Goal: Task Accomplishment & Management: Complete application form

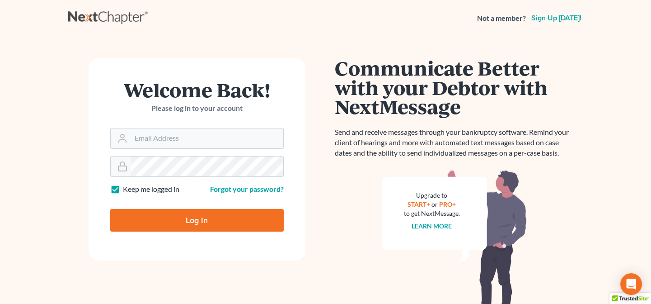
type input "[PERSON_NAME][EMAIL_ADDRESS][DOMAIN_NAME]"
click at [209, 221] on input "Log In" at bounding box center [196, 220] width 173 height 23
type input "Thinking..."
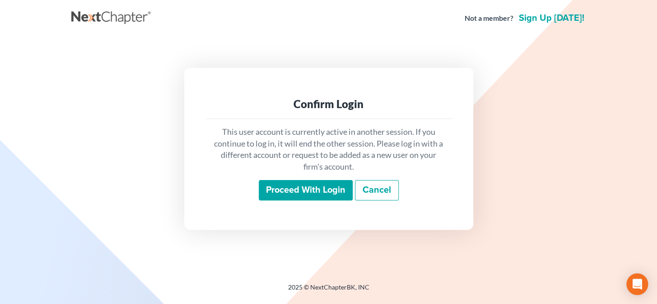
click at [288, 193] on input "Proceed with login" at bounding box center [306, 190] width 94 height 21
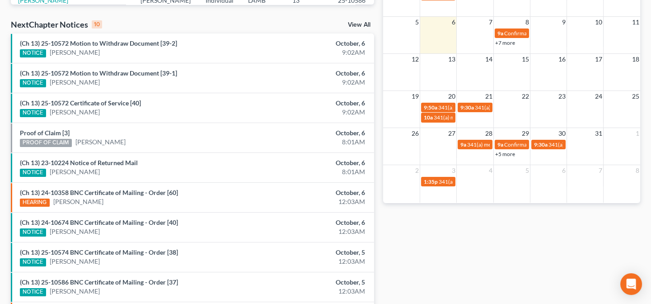
scroll to position [263, 0]
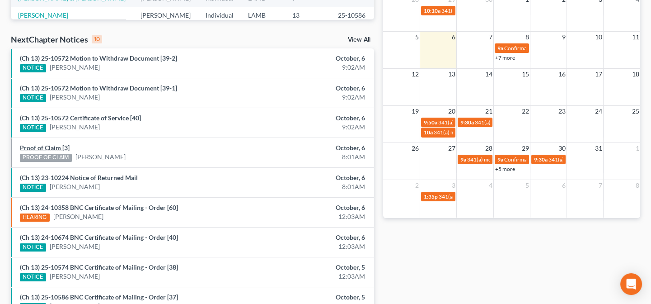
click at [54, 148] on link "Proof of Claim [3]" at bounding box center [45, 148] width 50 height 8
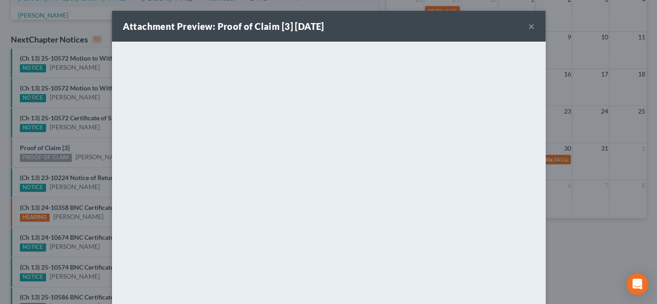
click at [86, 163] on div "Attachment Preview: Proof of Claim [3] 10/06/2025 × <object ng-attr-data='https…" at bounding box center [328, 152] width 657 height 304
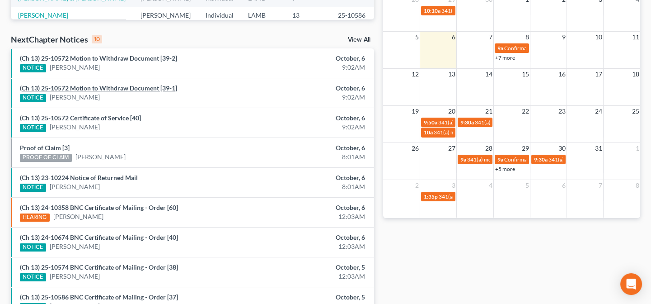
click at [108, 84] on link "(Ch 13) 25-10572 Motion to Withdraw Document [39-1]" at bounding box center [98, 88] width 157 height 8
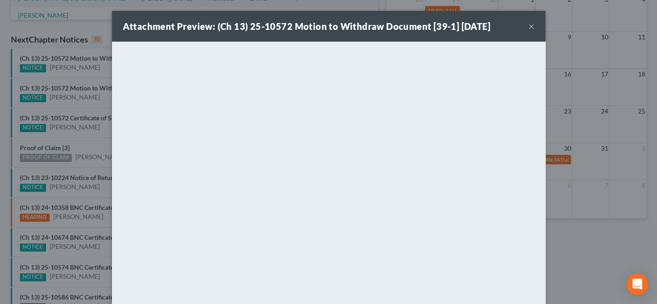
click at [36, 100] on div "Attachment Preview: (Ch 13) 25-10572 Motion to Withdraw Document [39-1] 10/06/2…" at bounding box center [328, 152] width 657 height 304
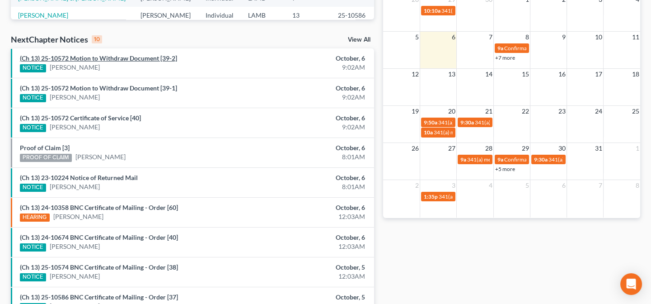
click at [97, 55] on link "(Ch 13) 25-10572 Motion to Withdraw Document [39-2]" at bounding box center [98, 58] width 157 height 8
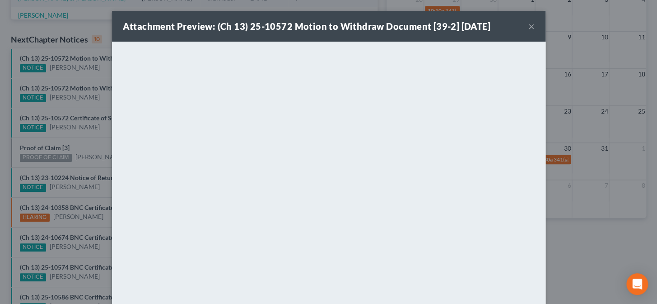
click at [84, 129] on div "Attachment Preview: (Ch 13) 25-10572 Motion to Withdraw Document [39-2] 10/06/2…" at bounding box center [328, 152] width 657 height 304
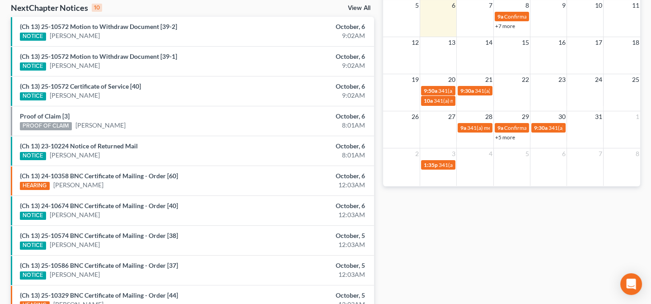
scroll to position [304, 0]
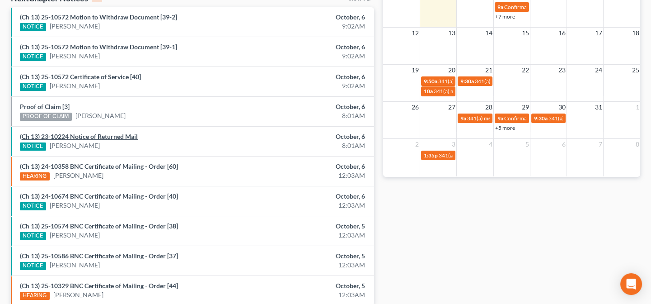
click at [123, 135] on link "(Ch 13) 23-10224 Notice of Returned Mail" at bounding box center [79, 136] width 118 height 8
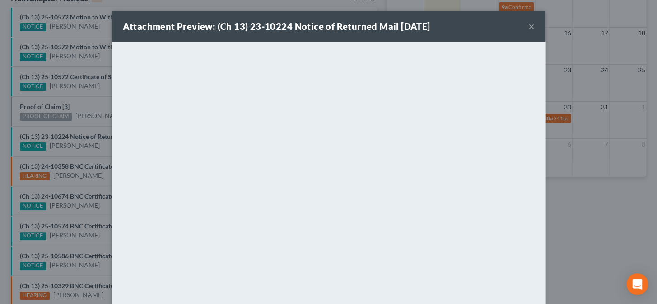
click at [72, 160] on div "Attachment Preview: (Ch 13) 23-10224 Notice of Returned Mail 10/06/2025 × <obje…" at bounding box center [328, 152] width 657 height 304
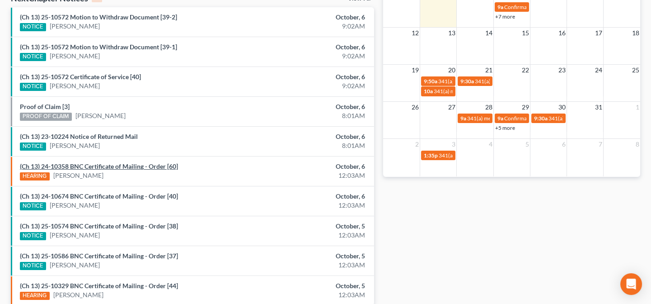
click at [107, 167] on link "(Ch 13) 24-10358 BNC Certificate of Mailing - Order [60]" at bounding box center [99, 166] width 158 height 8
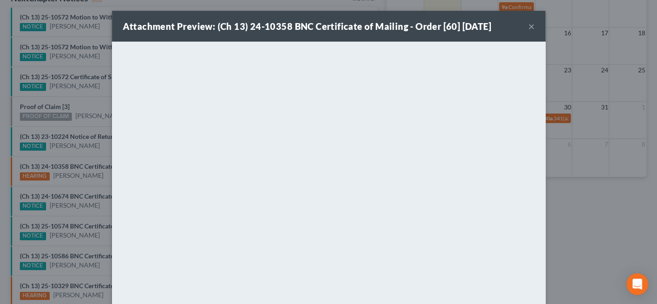
click at [86, 217] on div "Attachment Preview: (Ch 13) 24-10358 BNC Certificate of Mailing - Order [60] 10…" at bounding box center [328, 152] width 657 height 304
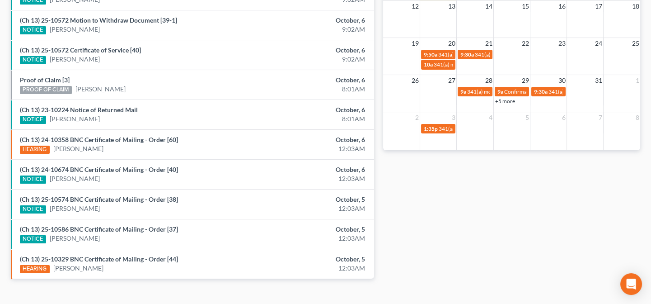
scroll to position [345, 0]
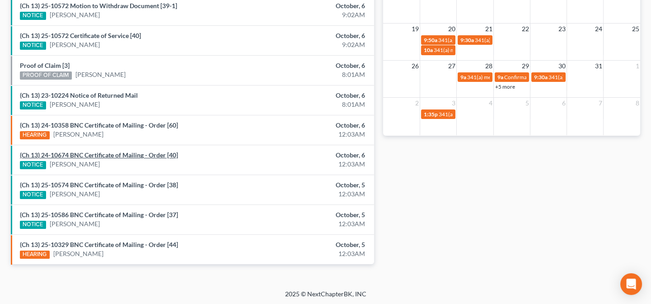
click at [117, 152] on link "(Ch 13) 24-10674 BNC Certificate of Mailing - Order [40]" at bounding box center [99, 155] width 158 height 8
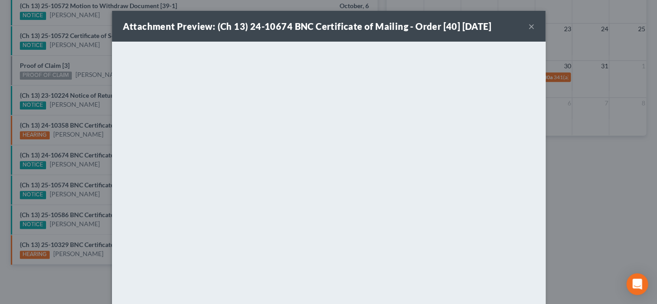
click at [87, 172] on div "Attachment Preview: (Ch 13) 24-10674 BNC Certificate of Mailing - Order [40] 10…" at bounding box center [328, 152] width 657 height 304
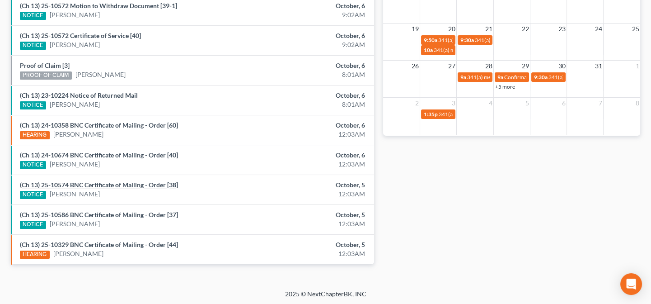
click at [89, 185] on link "(Ch 13) 25-10574 BNC Certificate of Mailing - Order [38]" at bounding box center [99, 185] width 158 height 8
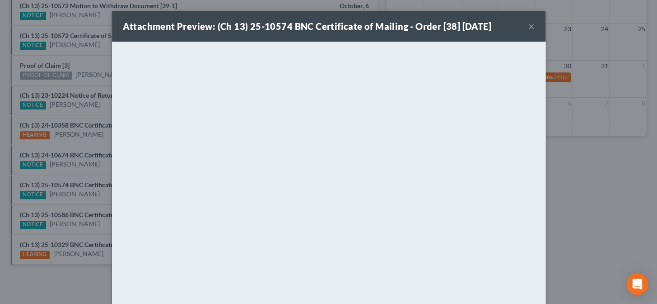
click at [78, 216] on div "Attachment Preview: (Ch 13) 25-10574 BNC Certificate of Mailing - Order [38] 10…" at bounding box center [328, 152] width 657 height 304
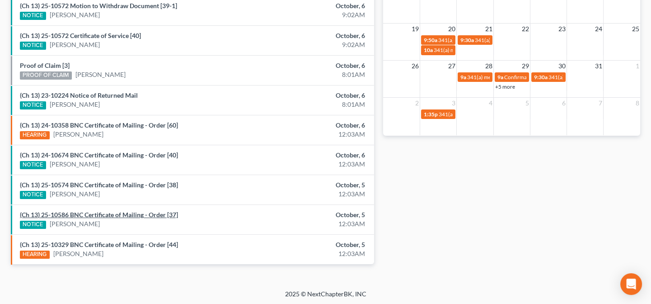
click at [80, 214] on link "(Ch 13) 25-10586 BNC Certificate of Mailing - Order [37]" at bounding box center [99, 215] width 158 height 8
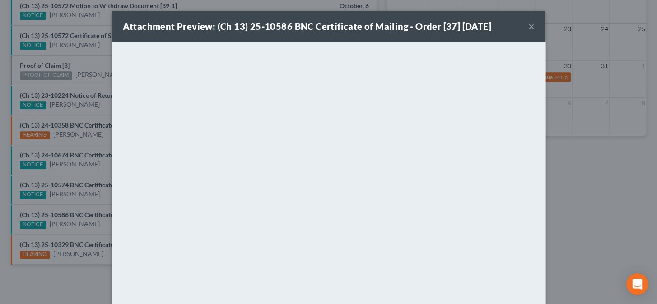
click at [69, 230] on div "Attachment Preview: (Ch 13) 25-10586 BNC Certificate of Mailing - Order [37] 10…" at bounding box center [328, 152] width 657 height 304
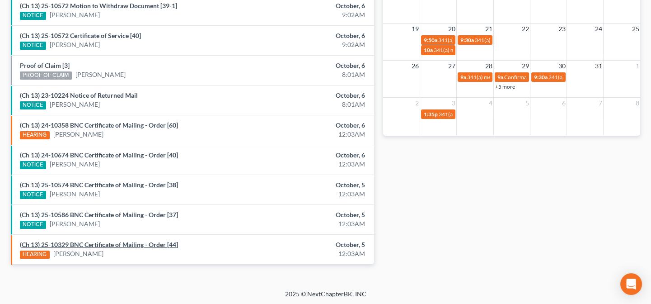
click at [86, 245] on link "(Ch 13) 25-10329 BNC Certificate of Mailing - Order [44]" at bounding box center [99, 244] width 158 height 8
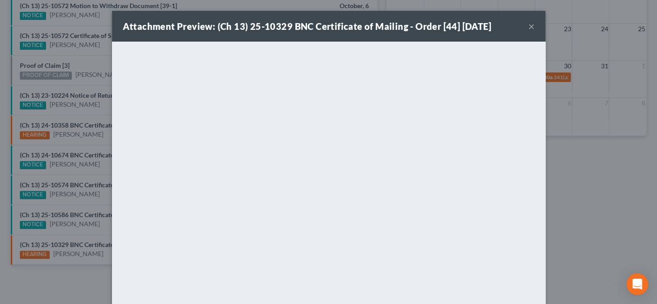
click at [77, 233] on div "Attachment Preview: (Ch 13) 25-10329 BNC Certificate of Mailing - Order [44] 10…" at bounding box center [328, 152] width 657 height 304
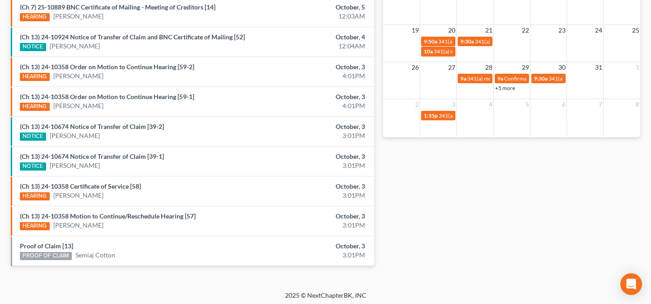
scroll to position [345, 0]
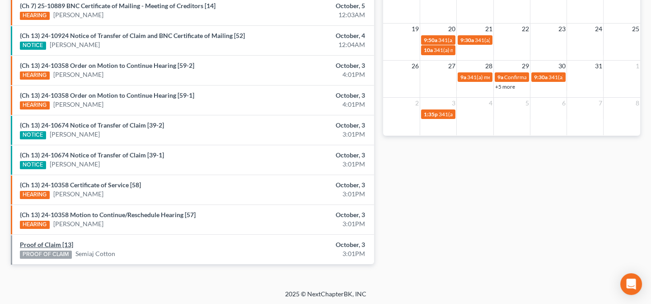
click at [63, 244] on link "Proof of Claim [13]" at bounding box center [46, 244] width 53 height 8
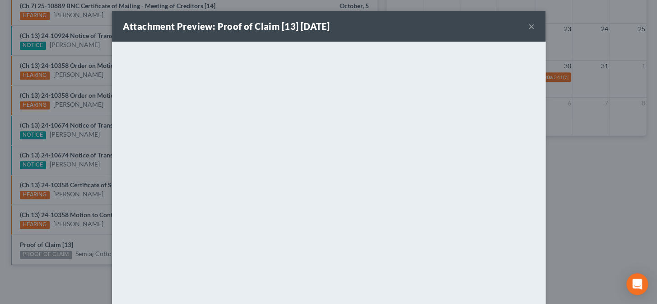
click at [77, 236] on div "Attachment Preview: Proof of Claim [13] 10/03/2025 × <object ng-attr-data='http…" at bounding box center [328, 152] width 657 height 304
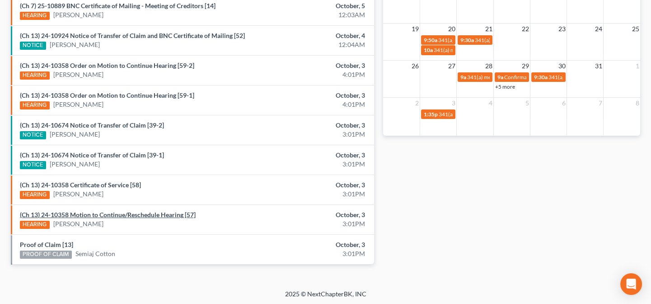
click at [87, 211] on link "(Ch 13) 24-10358 Motion to Continue/Reschedule Hearing [57]" at bounding box center [108, 215] width 176 height 8
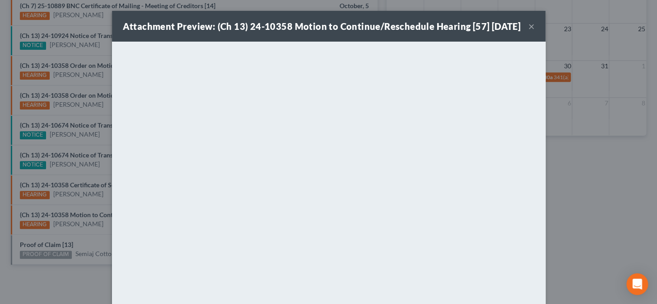
click at [77, 207] on div "Attachment Preview: (Ch 13) 24-10358 Motion to Continue/Reschedule Hearing [57]…" at bounding box center [328, 152] width 657 height 304
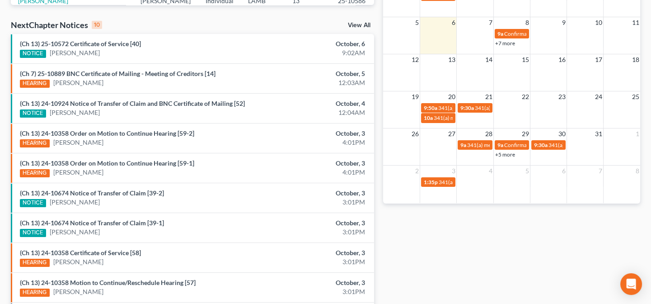
scroll to position [263, 0]
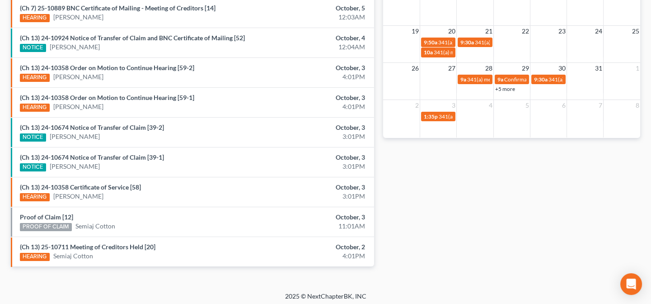
scroll to position [345, 0]
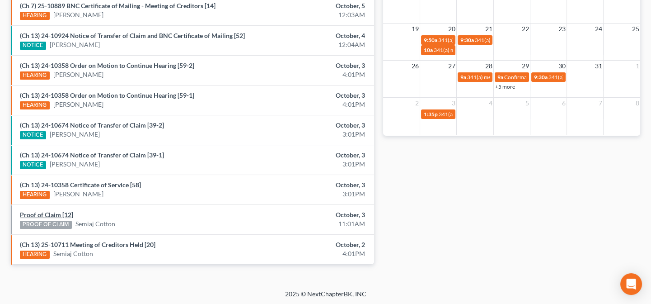
click at [61, 215] on link "Proof of Claim [12]" at bounding box center [46, 215] width 53 height 8
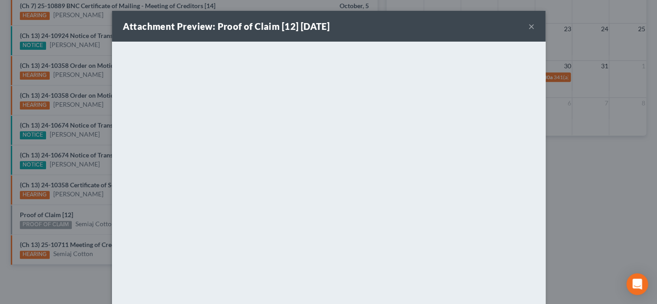
click at [76, 181] on div "Attachment Preview: Proof of Claim [12] 10/03/2025 × <object ng-attr-data='http…" at bounding box center [328, 152] width 657 height 304
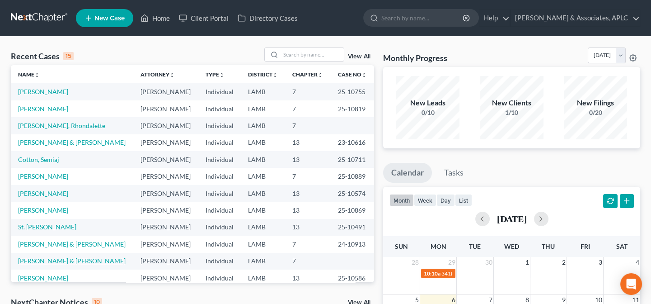
drag, startPoint x: 63, startPoint y: 264, endPoint x: 60, endPoint y: 258, distance: 6.7
click at [63, 264] on td "[PERSON_NAME] & [PERSON_NAME]" at bounding box center [72, 261] width 122 height 17
click at [60, 258] on link "[PERSON_NAME] & [PERSON_NAME]" at bounding box center [72, 261] width 108 height 8
select select "14"
select select "1"
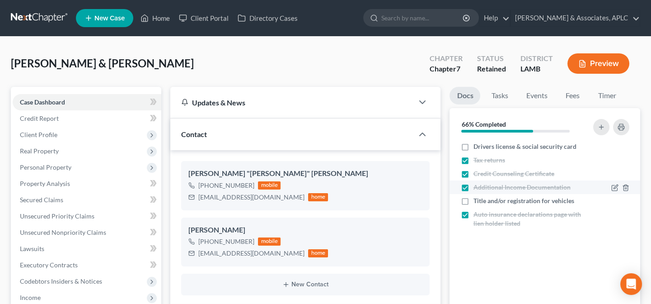
drag, startPoint x: 464, startPoint y: 145, endPoint x: 459, endPoint y: 183, distance: 38.3
click at [473, 145] on label "Drivers license & social security card" at bounding box center [524, 146] width 103 height 9
click at [477, 145] on input "Drivers license & social security card" at bounding box center [480, 145] width 6 height 6
checkbox input "true"
click at [473, 198] on label "Title and/or registration for vehicles" at bounding box center [523, 200] width 101 height 9
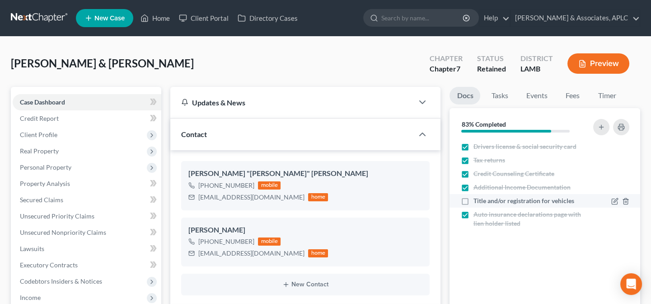
click at [477, 198] on input "Title and/or registration for vehicles" at bounding box center [480, 199] width 6 height 6
checkbox input "true"
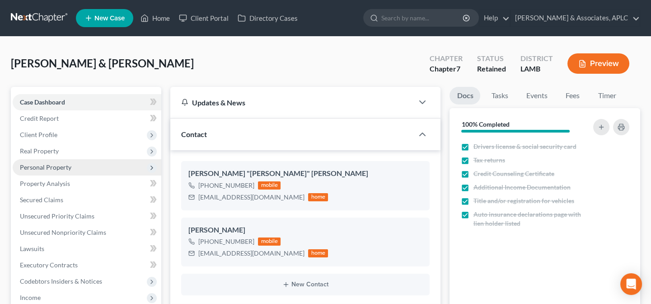
click at [51, 169] on span "Personal Property" at bounding box center [46, 167] width 52 height 8
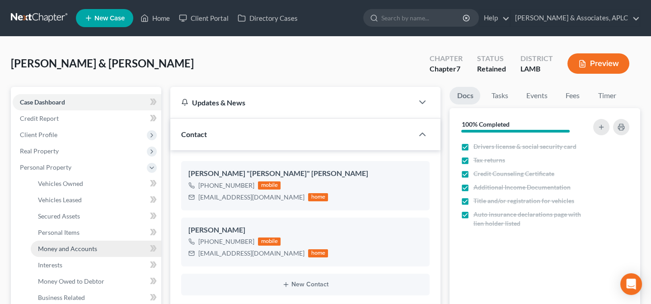
click at [72, 248] on span "Money and Accounts" at bounding box center [67, 248] width 59 height 8
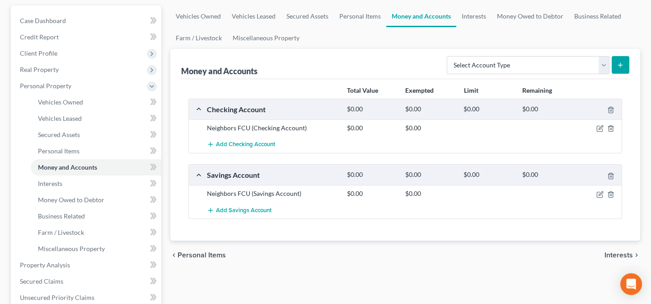
scroll to position [82, 0]
click at [598, 126] on icon "button" at bounding box center [599, 127] width 7 height 7
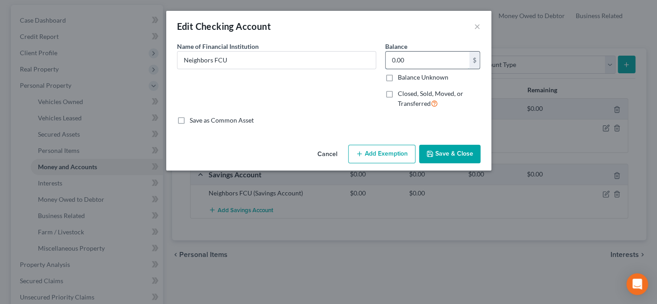
click at [454, 63] on input "0.00" at bounding box center [428, 60] width 84 height 17
type input "34.62"
click at [461, 148] on button "Save & Close" at bounding box center [449, 154] width 61 height 19
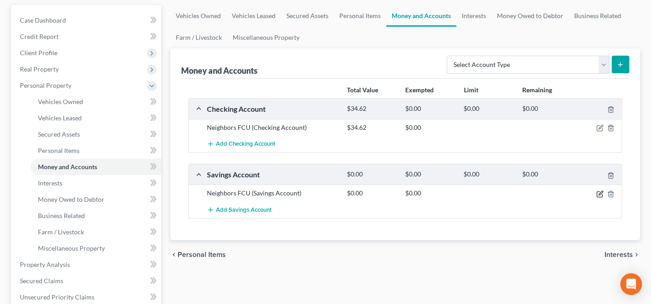
click at [601, 190] on icon "button" at bounding box center [599, 193] width 7 height 7
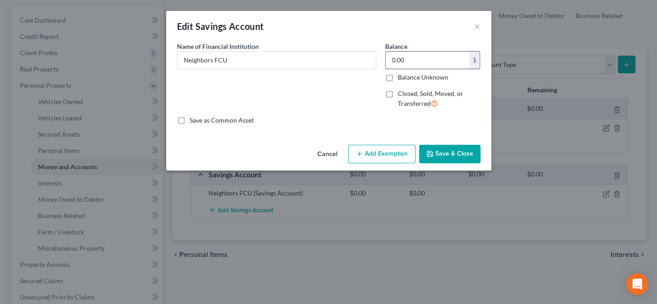
click at [459, 57] on input "0.00" at bounding box center [428, 60] width 84 height 17
type input "22.51"
click at [466, 157] on button "Save & Close" at bounding box center [449, 154] width 61 height 19
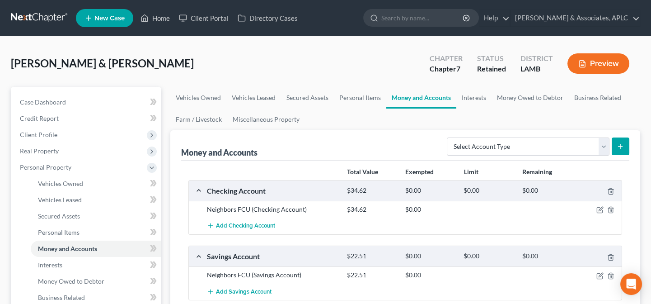
scroll to position [0, 0]
click at [161, 17] on link "Home" at bounding box center [155, 18] width 38 height 16
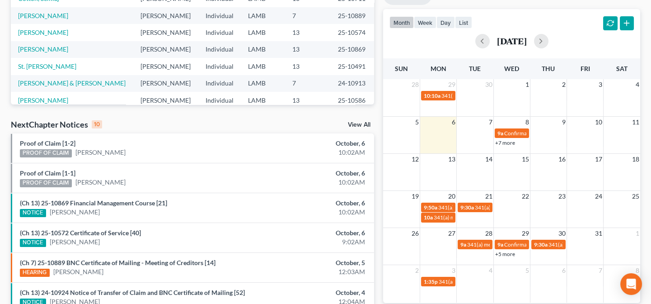
scroll to position [205, 0]
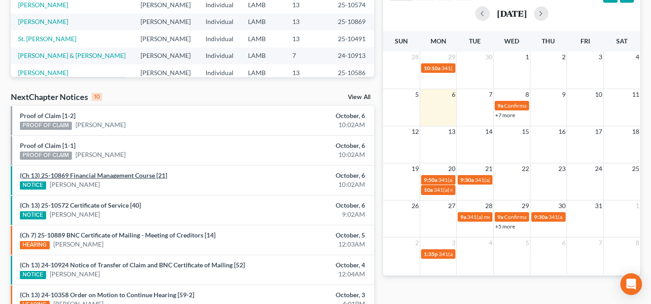
click at [45, 177] on link "(Ch 13) 25-10869 Financial Management Course [21]" at bounding box center [93, 175] width 147 height 8
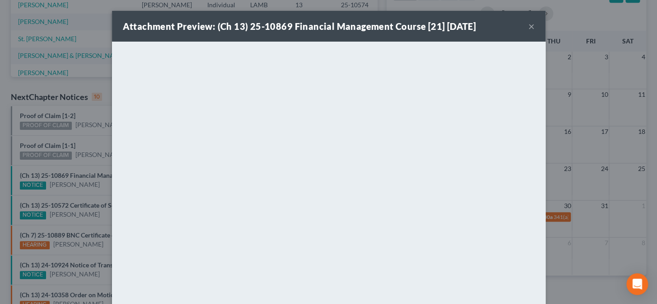
click at [531, 26] on button "×" at bounding box center [532, 26] width 6 height 11
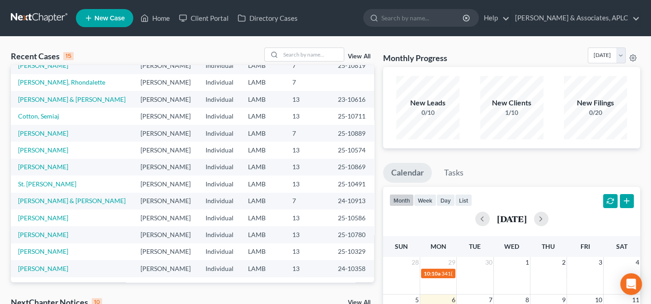
scroll to position [62, 0]
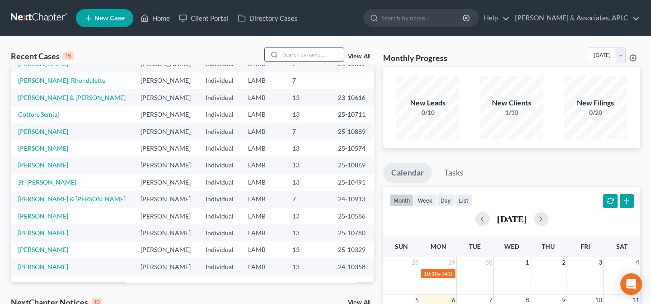
click at [294, 52] on input "search" at bounding box center [312, 54] width 63 height 13
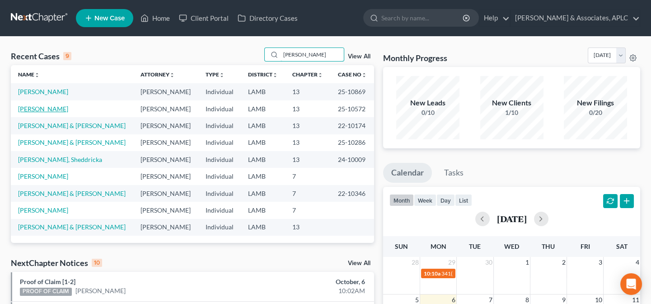
type input "[PERSON_NAME]"
click at [68, 105] on link "[PERSON_NAME]" at bounding box center [43, 109] width 50 height 8
select select "0"
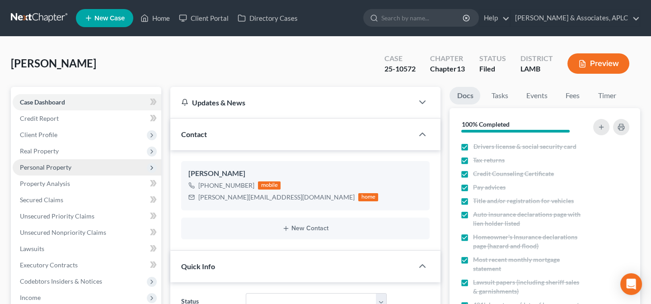
click at [62, 164] on span "Personal Property" at bounding box center [46, 167] width 52 height 8
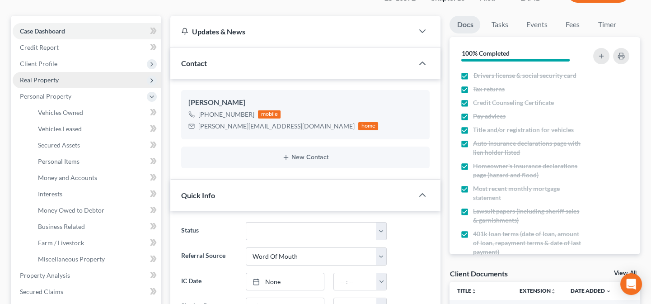
scroll to position [82, 0]
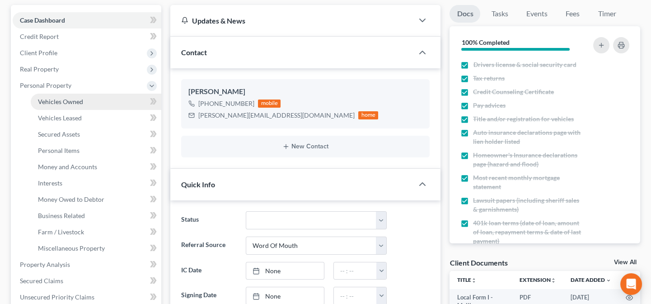
click at [86, 103] on link "Vehicles Owned" at bounding box center [96, 102] width 131 height 16
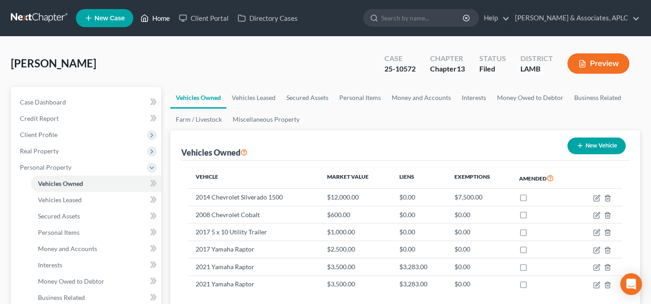
click at [164, 18] on link "Home" at bounding box center [155, 18] width 38 height 16
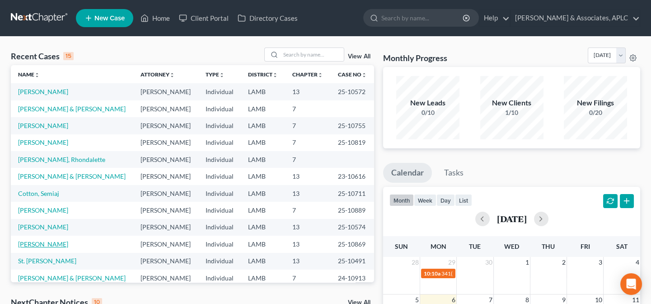
click at [37, 244] on link "[PERSON_NAME]" at bounding box center [43, 244] width 50 height 8
select select "8"
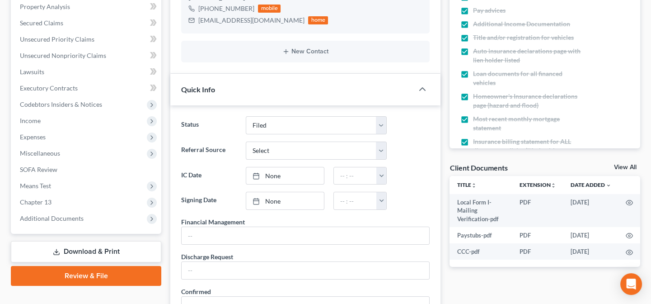
scroll to position [246, 0]
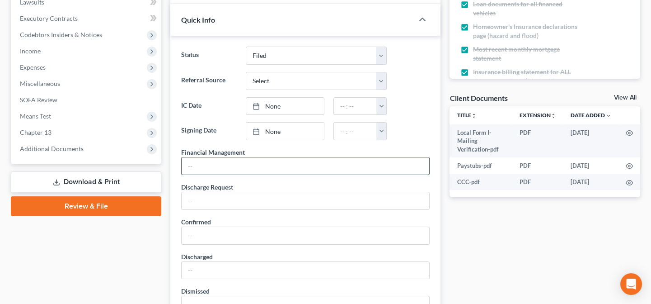
click at [258, 167] on input "text" at bounding box center [306, 165] width 248 height 17
type input "1"
type input "10"
click at [249, 165] on input "/03/25" at bounding box center [306, 165] width 248 height 17
type input "/"
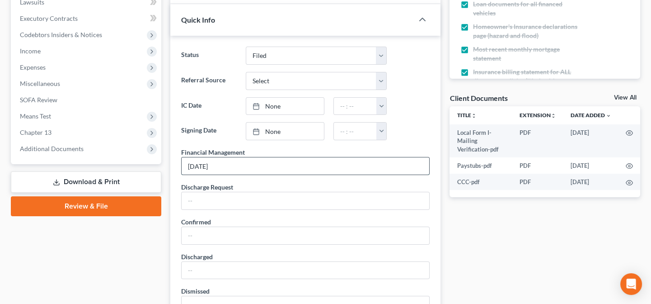
scroll to position [0, 0]
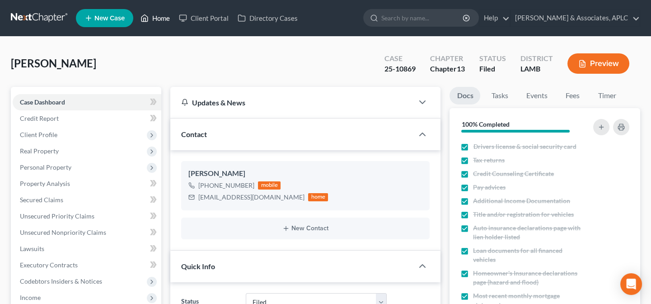
type input "10/03/25"
click at [161, 16] on link "Home" at bounding box center [155, 18] width 38 height 16
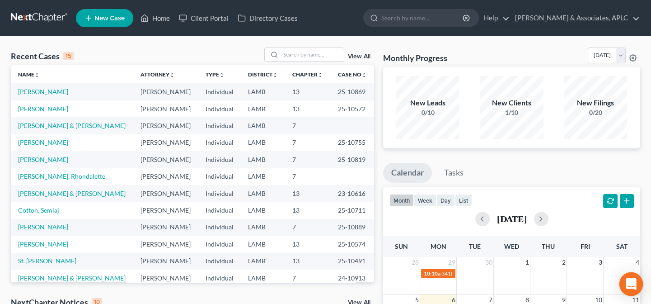
click at [626, 284] on div "Open Intercom Messenger" at bounding box center [631, 284] width 24 height 24
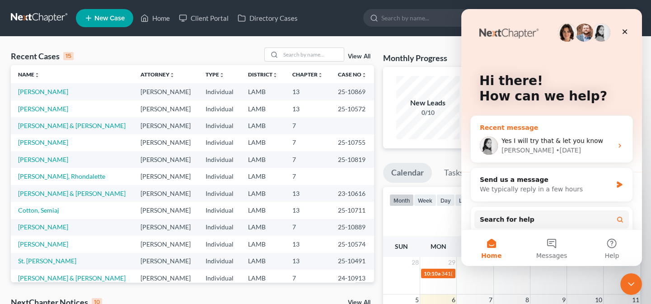
click at [573, 135] on div "Yes I will try that & let you know Lindsey • 4d ago" at bounding box center [552, 145] width 162 height 33
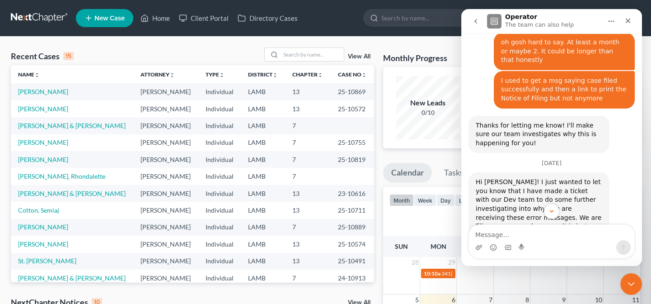
scroll to position [841, 0]
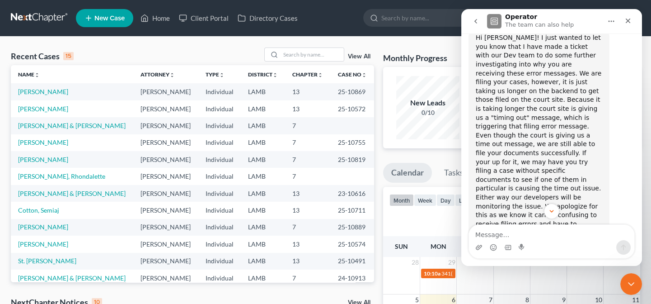
click at [475, 19] on icon "go back" at bounding box center [475, 21] width 7 height 7
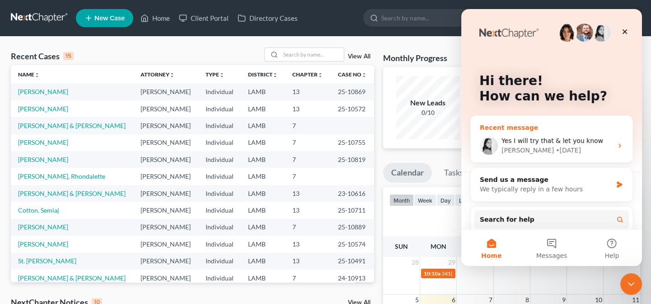
click at [551, 145] on div "Lindsey • 4d ago" at bounding box center [557, 149] width 111 height 9
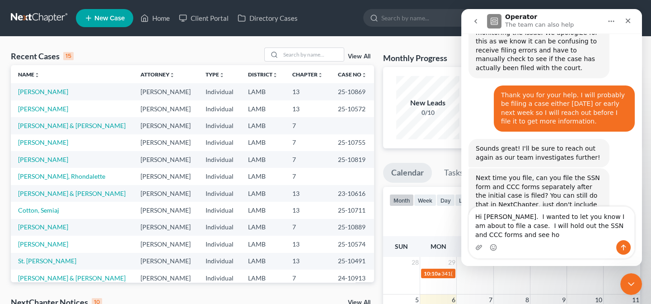
scroll to position [1024, 0]
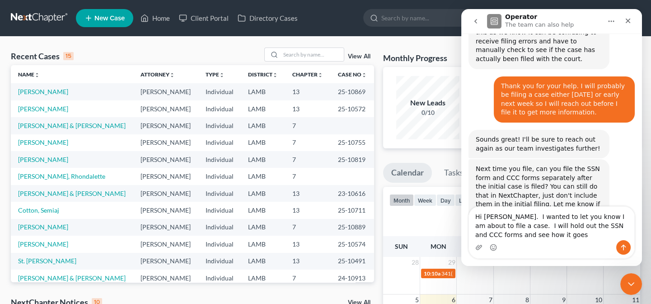
type textarea "Hi Lindsey. I wanted to let you know I am about to file a case. I will hold out…"
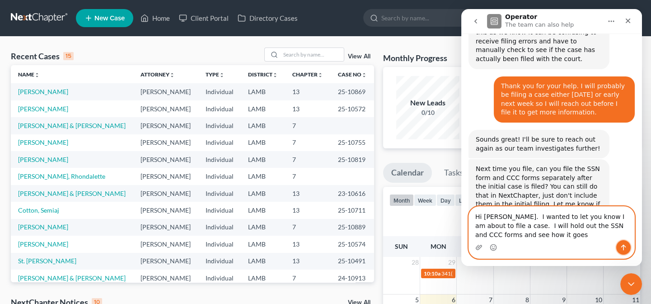
click at [624, 250] on icon "Send a message…" at bounding box center [623, 247] width 7 height 7
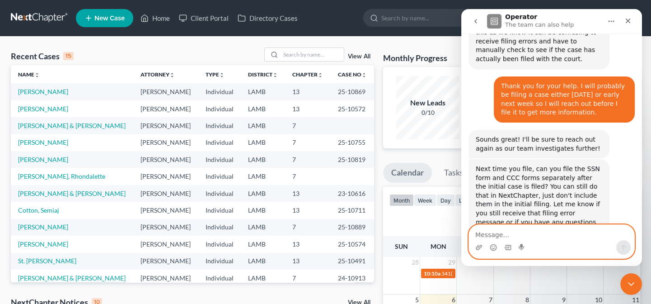
scroll to position [1062, 0]
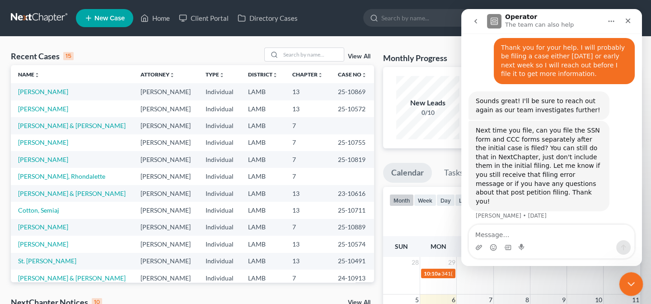
click at [630, 280] on icon "Close Intercom Messenger" at bounding box center [629, 282] width 11 height 11
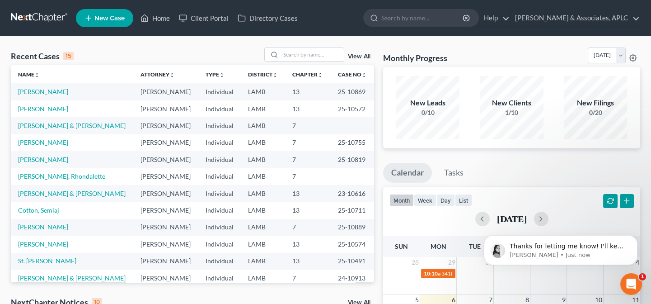
scroll to position [1116, 0]
click at [551, 248] on span "Thanks for letting me know! I'll keep an eye on that filing attempt and report …" at bounding box center [568, 263] width 116 height 43
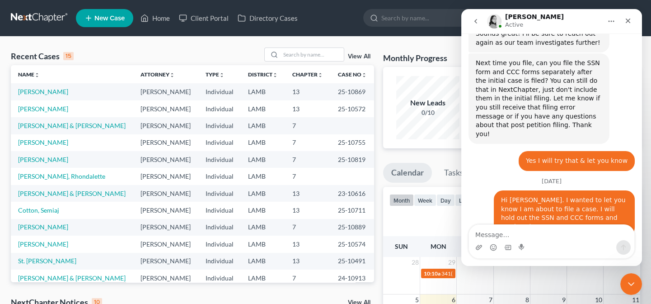
scroll to position [1131, 0]
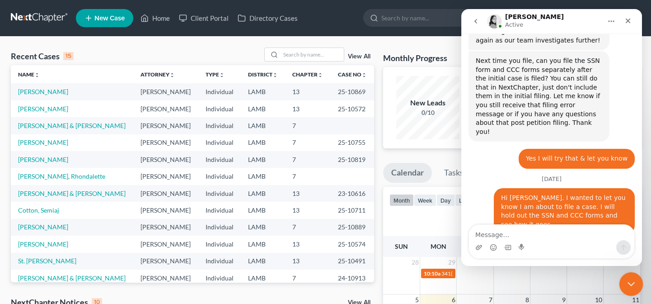
click at [621, 280] on div "Close Intercom Messenger" at bounding box center [630, 283] width 22 height 22
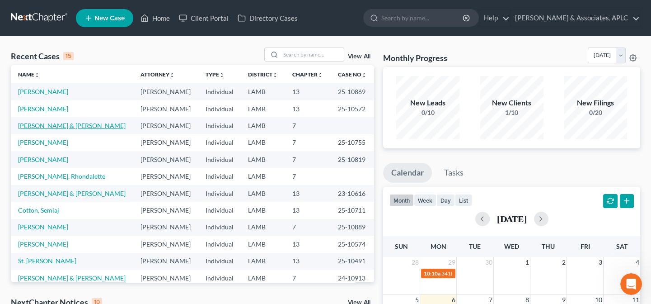
click at [47, 128] on link "[PERSON_NAME] & [PERSON_NAME]" at bounding box center [72, 126] width 108 height 8
select select "14"
select select "1"
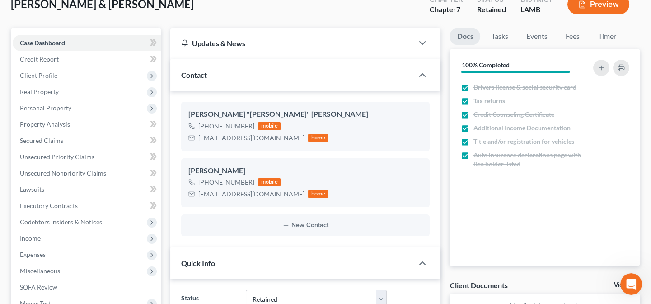
scroll to position [164, 0]
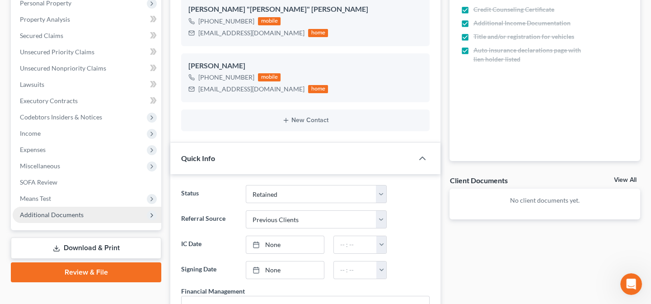
click at [59, 211] on span "Additional Documents" at bounding box center [52, 215] width 64 height 8
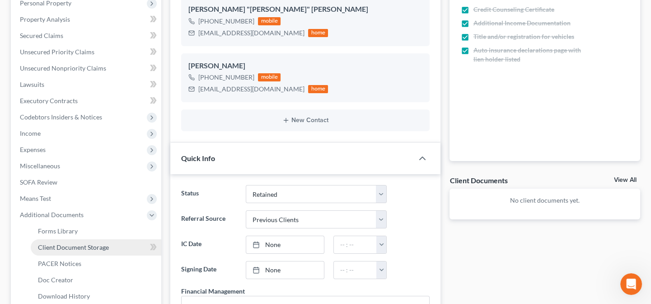
click at [68, 248] on span "Client Document Storage" at bounding box center [73, 247] width 71 height 8
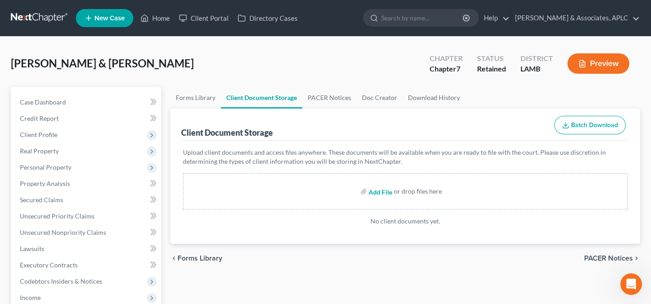
click at [373, 191] on input "file" at bounding box center [380, 191] width 22 height 16
type input "C:\fakepath\CCC.pdf"
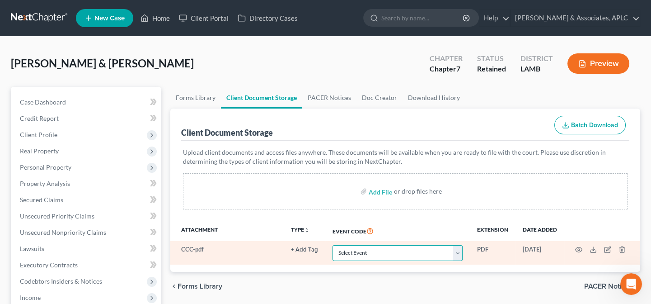
click at [345, 252] on select "Select Event 20 Largest Unsecured Creditors Amended List of Creditors Amended L…" at bounding box center [398, 253] width 130 height 16
select select "13"
click at [333, 245] on select "Select Event 20 Largest Unsecured Creditors Amended List of Creditors Amended L…" at bounding box center [398, 253] width 130 height 16
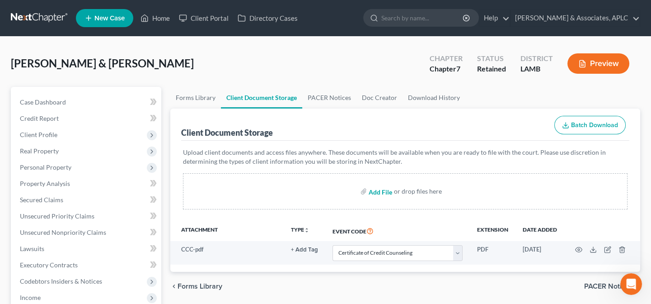
click at [375, 190] on input "file" at bounding box center [380, 191] width 22 height 16
type input "C:\fakepath\Paystubs.pdf"
select select "13"
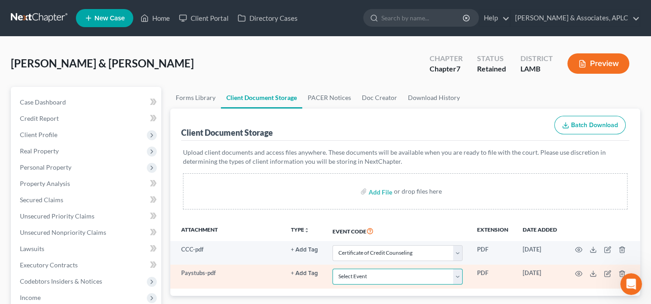
click at [367, 277] on select "Select Event 20 Largest Unsecured Creditors Amended List of Creditors Amended L…" at bounding box center [398, 276] width 130 height 16
select select "39"
click at [333, 268] on select "Select Event 20 Largest Unsecured Creditors Amended List of Creditors Amended L…" at bounding box center [398, 276] width 130 height 16
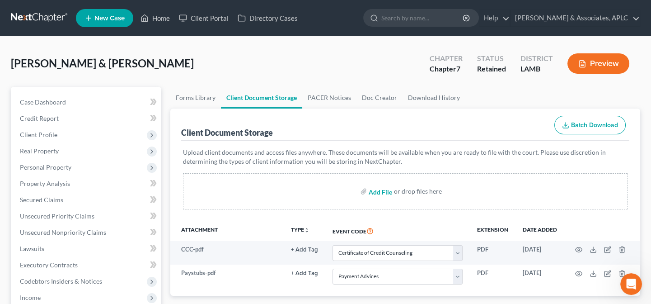
click at [382, 192] on input "file" at bounding box center [380, 191] width 22 height 16
type input "C:\fakepath\Local Form I-Mailing Verification.pdf"
select select "13"
select select "39"
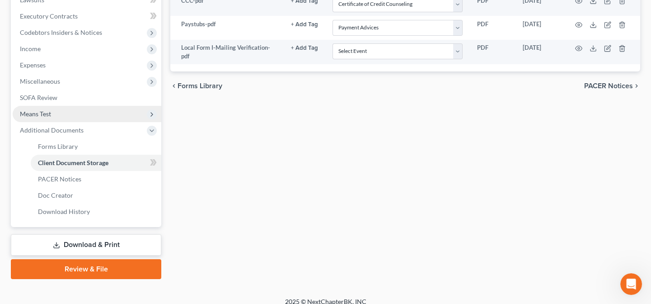
scroll to position [257, 0]
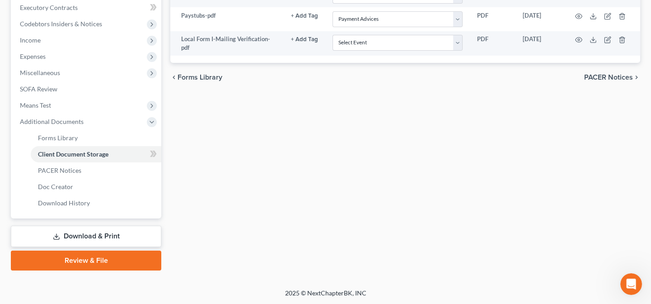
click at [93, 261] on link "Review & File" at bounding box center [86, 260] width 150 height 20
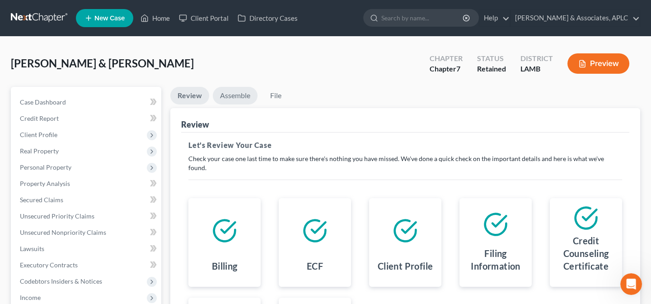
click at [236, 95] on link "Assemble" at bounding box center [235, 96] width 45 height 18
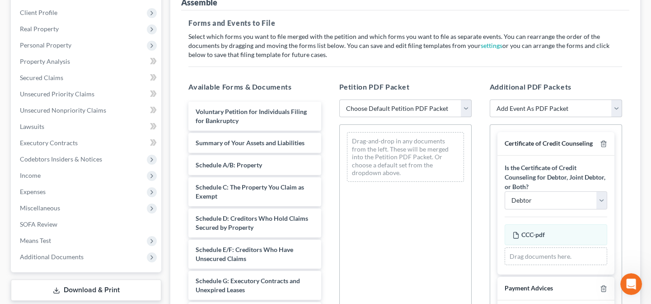
scroll to position [123, 0]
click at [380, 105] on select "Choose Default Petition PDF Packet Emergency Filing (Voluntary Petition and Cre…" at bounding box center [405, 107] width 132 height 18
select select "3"
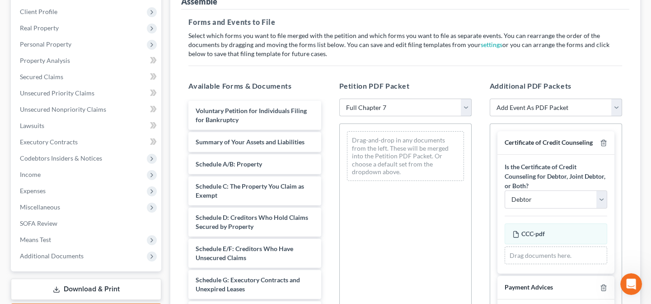
click at [339, 98] on select "Choose Default Petition PDF Packet Emergency Filing (Voluntary Petition and Cre…" at bounding box center [405, 107] width 132 height 18
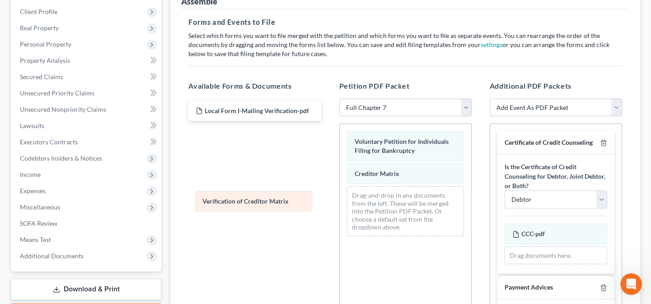
drag, startPoint x: 399, startPoint y: 193, endPoint x: 247, endPoint y: 199, distance: 151.9
click at [340, 199] on div "Verification of Creditor Matrix Voluntary Petition for Individuals Filing for B…" at bounding box center [405, 183] width 131 height 119
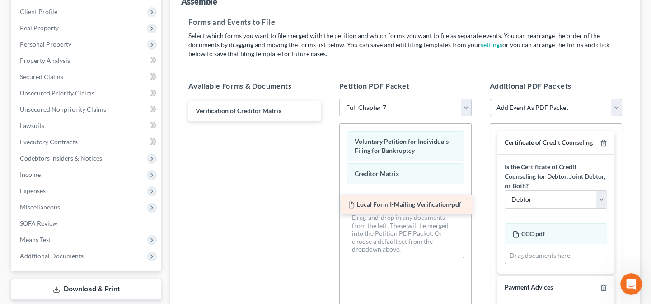
drag, startPoint x: 233, startPoint y: 109, endPoint x: 385, endPoint y: 204, distance: 179.4
click at [328, 121] on div "Local Form I-Mailing Verification-pdf Local Form I-Mailing Verification-pdf Ver…" at bounding box center [254, 111] width 147 height 20
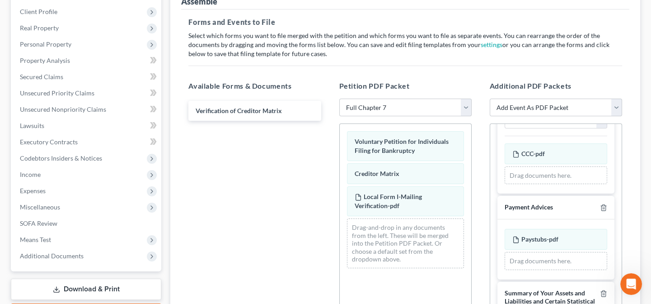
scroll to position [82, 0]
click at [549, 154] on div "CCC-pdf Amended CCC-pdf" at bounding box center [556, 151] width 103 height 21
click at [554, 155] on div "CCC-pdf Amended CCC-pdf Drag documents here." at bounding box center [556, 161] width 103 height 41
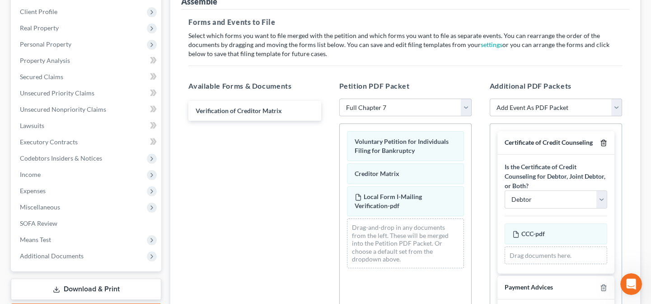
click at [600, 141] on icon "button" at bounding box center [603, 142] width 7 height 7
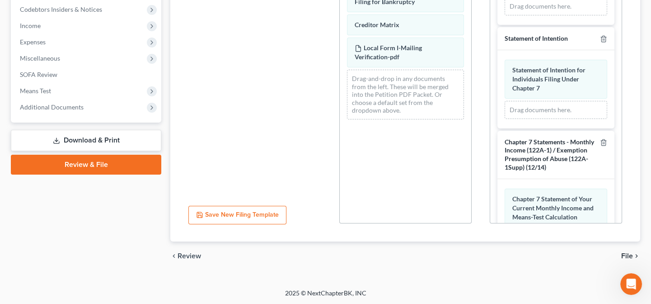
scroll to position [1010, 0]
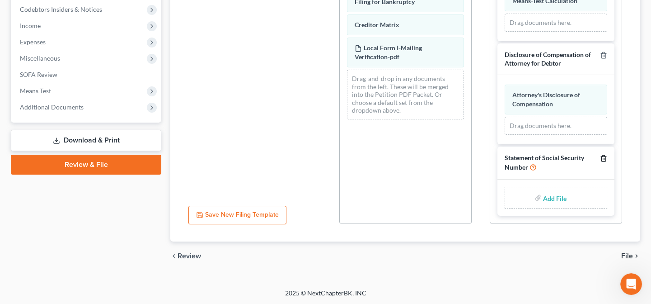
click at [600, 156] on icon "button" at bounding box center [603, 158] width 7 height 7
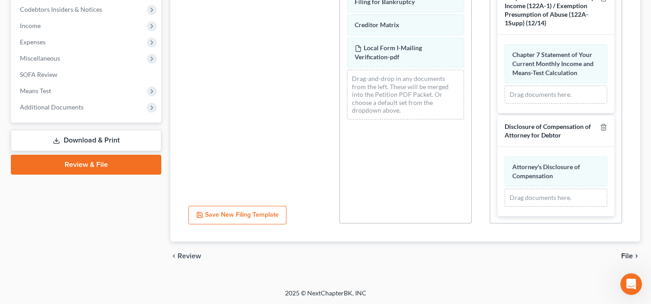
scroll to position [939, 0]
click at [626, 254] on span "File" at bounding box center [627, 255] width 12 height 7
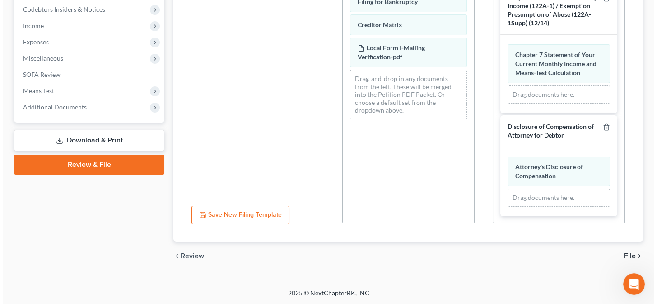
scroll to position [176, 0]
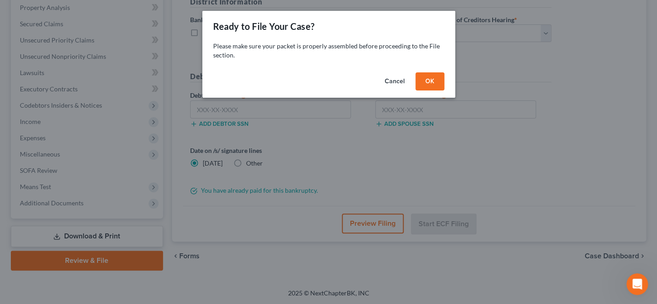
click at [439, 78] on button "OK" at bounding box center [430, 81] width 29 height 18
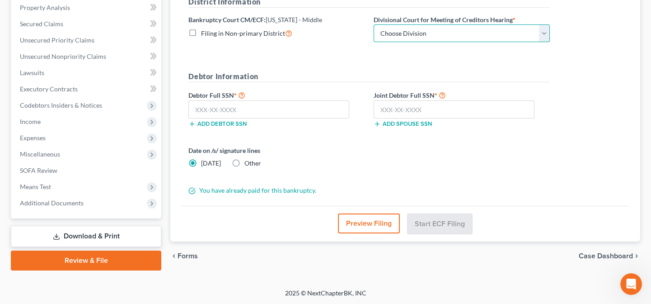
click at [437, 29] on select "Choose Division Baton Rouge" at bounding box center [462, 33] width 176 height 18
select select "0"
click at [374, 24] on select "Choose Division Baton Rouge" at bounding box center [462, 33] width 176 height 18
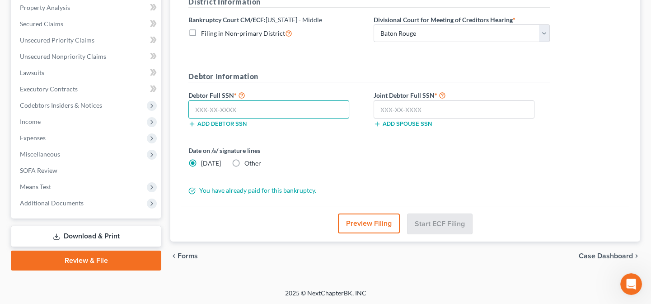
click at [331, 106] on input "text" at bounding box center [268, 109] width 161 height 18
type input "450-39-1584"
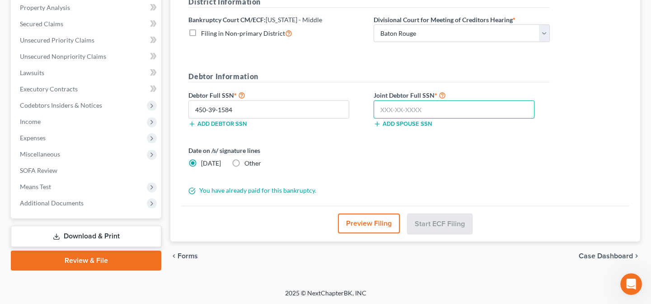
click at [394, 110] on input "text" at bounding box center [454, 109] width 161 height 18
type input "439-98-1254"
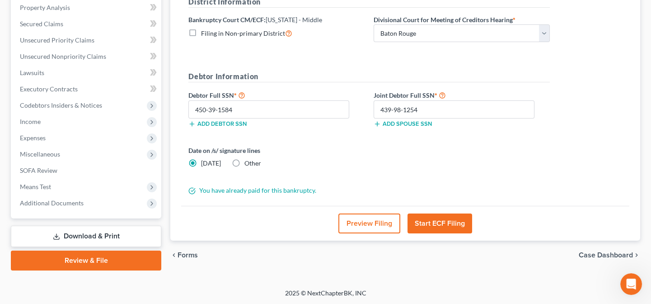
click at [443, 224] on button "Start ECF Filing" at bounding box center [440, 223] width 65 height 20
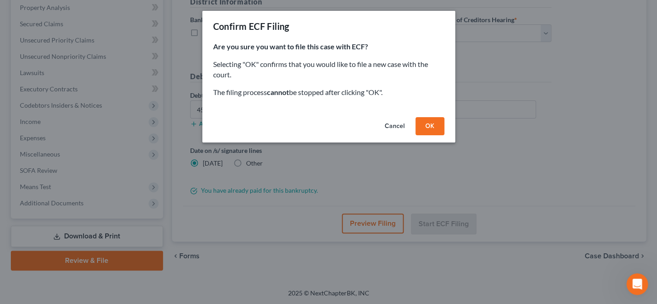
click at [431, 127] on button "OK" at bounding box center [430, 126] width 29 height 18
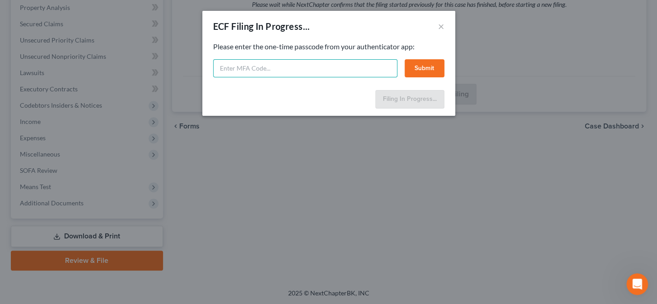
click at [303, 76] on input "text" at bounding box center [305, 68] width 184 height 18
type input "548336"
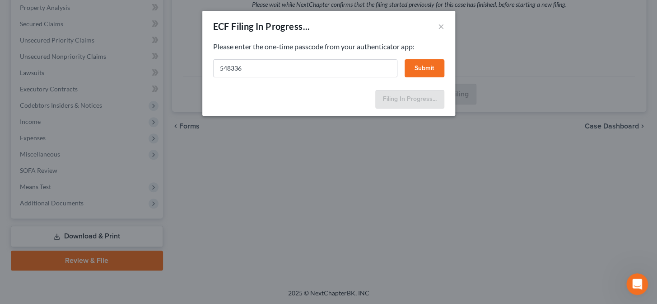
click at [412, 71] on button "Submit" at bounding box center [425, 68] width 40 height 18
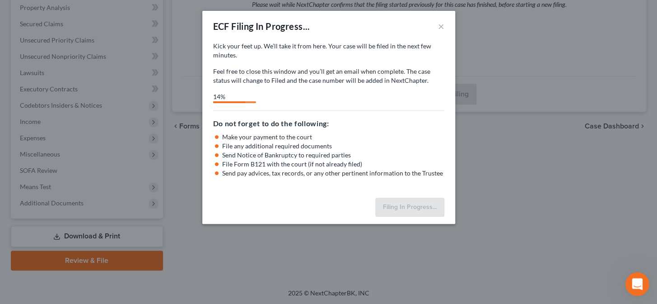
click at [644, 284] on div "Open Intercom Messenger" at bounding box center [637, 282] width 30 height 30
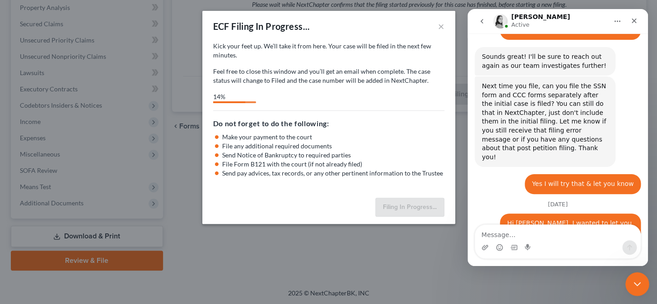
scroll to position [1116, 0]
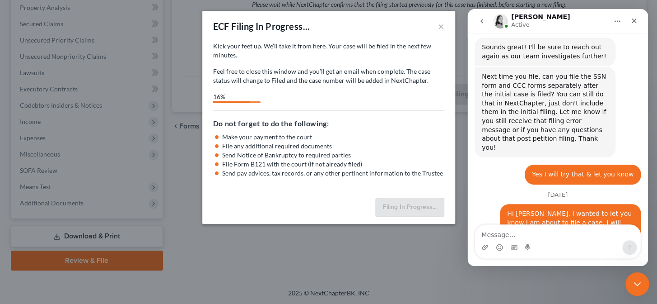
click at [639, 282] on icon "Close Intercom Messenger" at bounding box center [636, 282] width 11 height 11
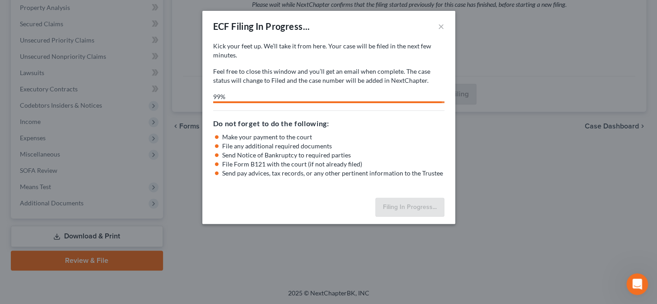
select select "0"
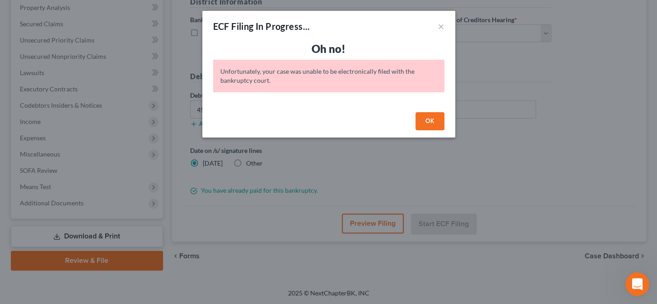
click at [637, 284] on icon "Open Intercom Messenger" at bounding box center [636, 282] width 15 height 15
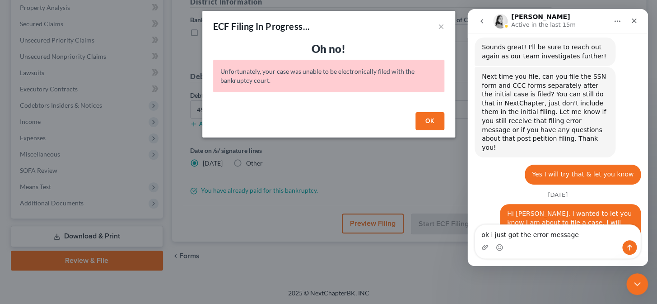
click at [491, 234] on textarea "ok i just got the error message" at bounding box center [557, 232] width 165 height 15
click at [585, 239] on textarea "fyi i just got the error message" at bounding box center [557, 232] width 165 height 15
type textarea "fyi i just got the error message"
click at [634, 250] on button "Send a message…" at bounding box center [630, 247] width 14 height 14
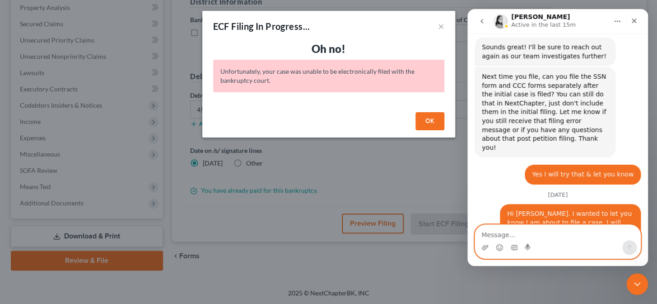
scroll to position [1143, 0]
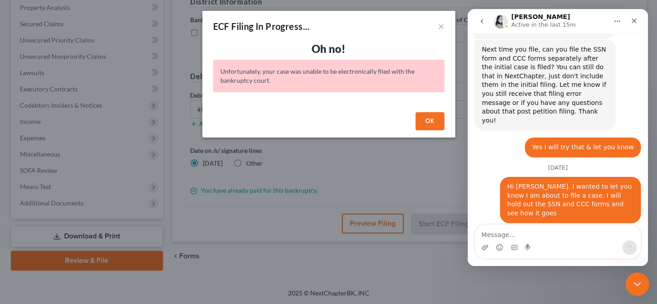
click at [637, 283] on icon "Close Intercom Messenger" at bounding box center [636, 283] width 6 height 4
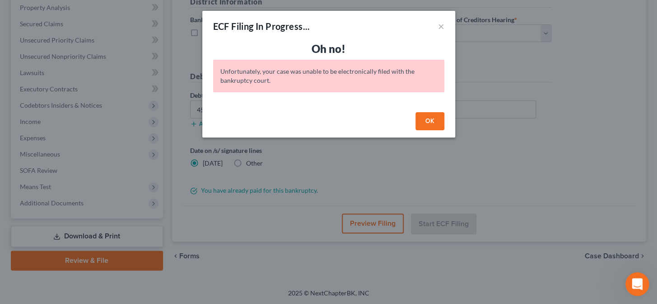
click at [642, 281] on icon "Open Intercom Messenger" at bounding box center [636, 282] width 15 height 15
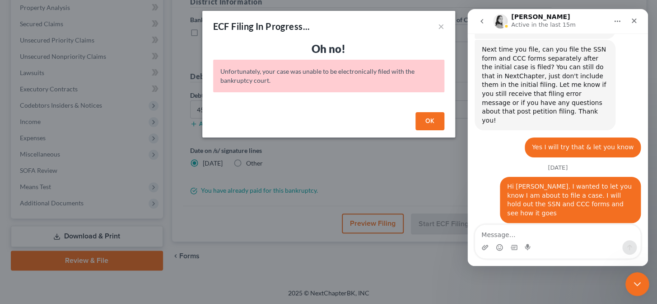
click at [637, 282] on icon "Close Intercom Messenger" at bounding box center [636, 282] width 11 height 11
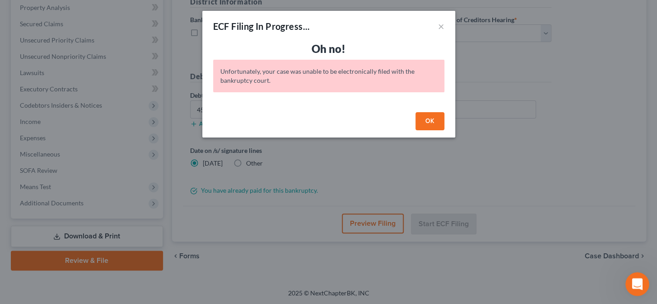
click at [639, 284] on icon "Open Intercom Messenger" at bounding box center [636, 282] width 15 height 15
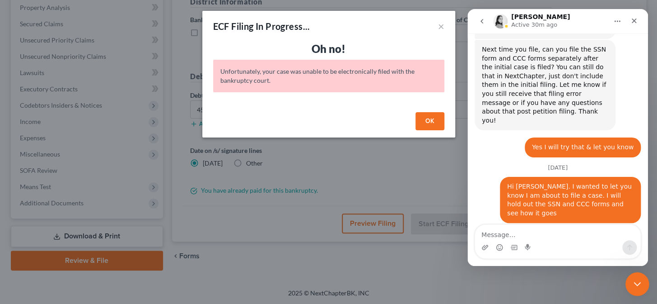
click at [634, 283] on icon "Close Intercom Messenger" at bounding box center [636, 282] width 11 height 11
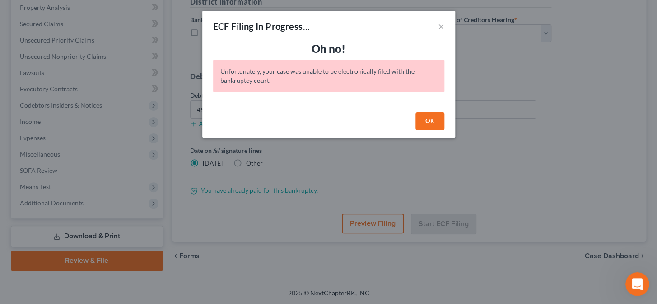
click at [639, 282] on icon "Open Intercom Messenger" at bounding box center [636, 282] width 15 height 15
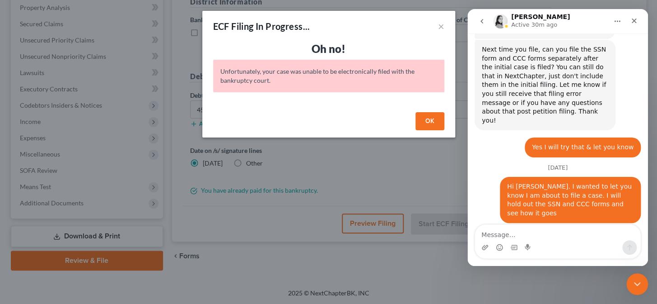
click at [541, 285] on div "ECF Filing In Progress... × Oh no! Unfortunately, your case was unable to be el…" at bounding box center [328, 152] width 657 height 304
click at [630, 279] on div "Close Intercom Messenger" at bounding box center [637, 283] width 22 height 22
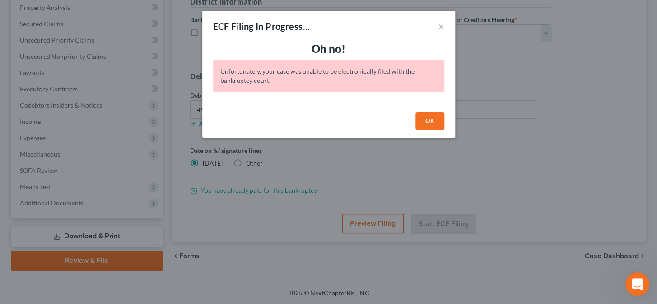
click at [633, 280] on icon "Open Intercom Messenger" at bounding box center [636, 282] width 15 height 15
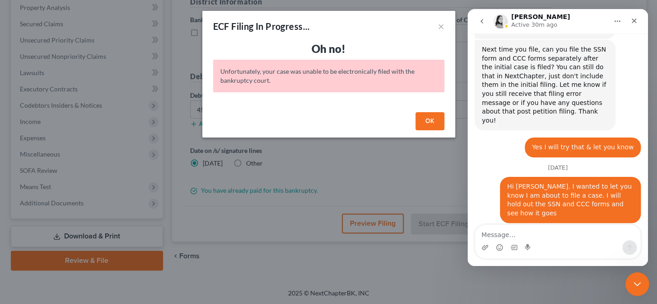
click at [635, 277] on icon "Close Intercom Messenger" at bounding box center [636, 282] width 11 height 11
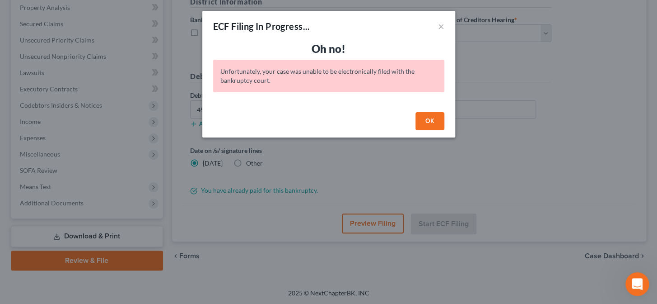
click at [633, 283] on icon "Open Intercom Messenger" at bounding box center [636, 282] width 15 height 15
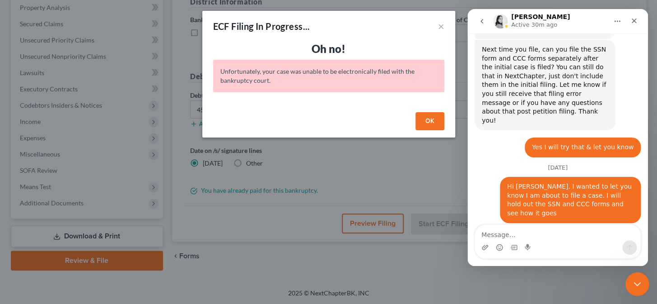
click at [637, 286] on icon "Close Intercom Messenger" at bounding box center [636, 282] width 11 height 11
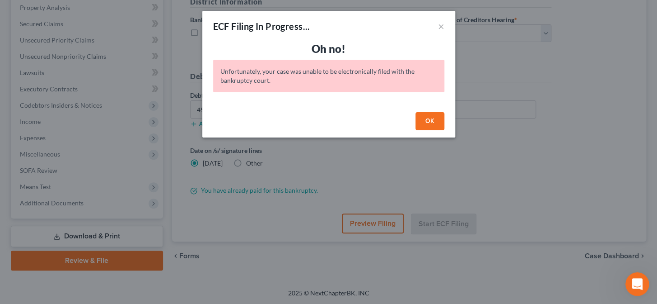
click at [644, 285] on div "Open Intercom Messenger" at bounding box center [637, 282] width 30 height 30
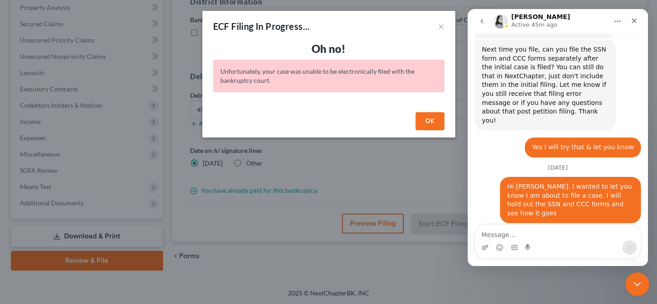
click at [637, 283] on icon "Close Intercom Messenger" at bounding box center [636, 283] width 6 height 4
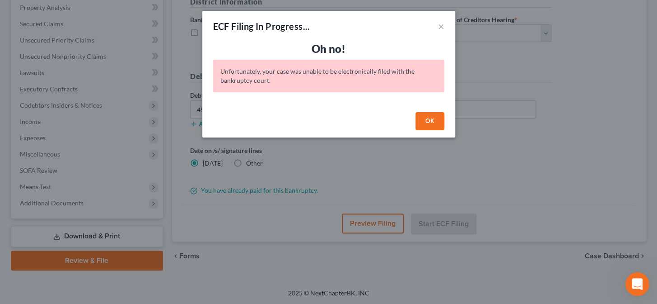
click at [638, 283] on icon "Open Intercom Messenger" at bounding box center [636, 282] width 15 height 15
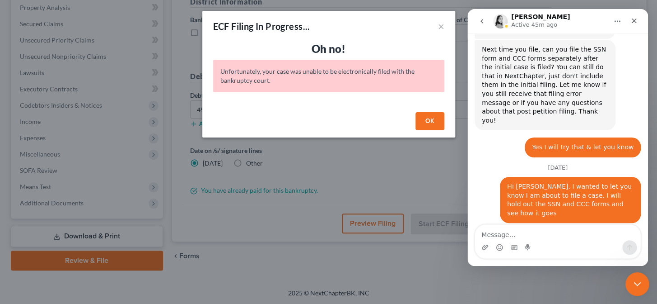
click at [644, 286] on div "Close Intercom Messenger" at bounding box center [637, 283] width 22 height 22
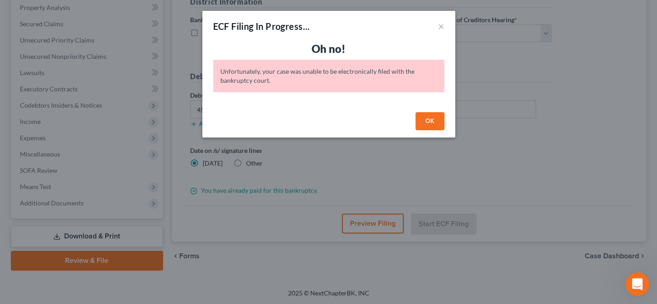
click at [639, 284] on icon "Open Intercom Messenger" at bounding box center [636, 282] width 15 height 15
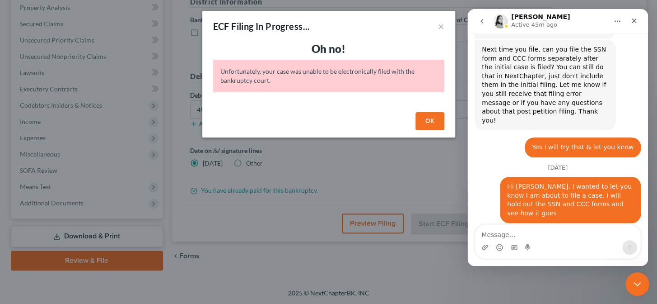
click at [636, 284] on icon "Close Intercom Messenger" at bounding box center [636, 282] width 11 height 11
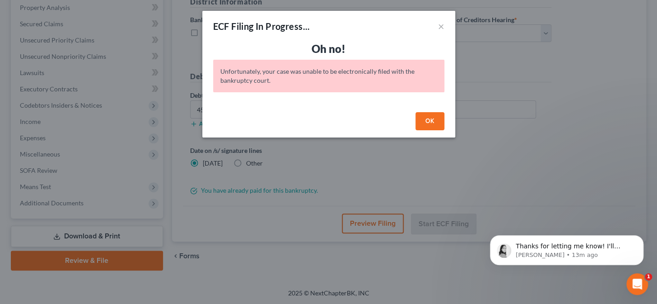
scroll to position [1179, 0]
